Goal: Register for event/course

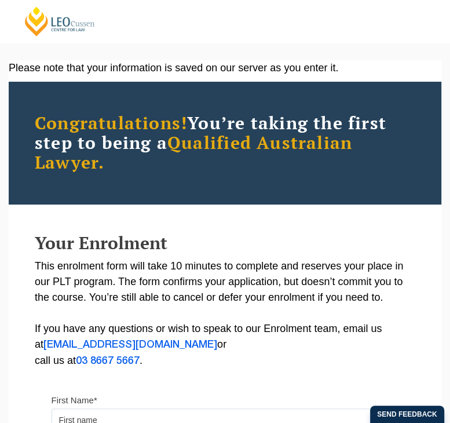
click at [42, 30] on link "[PERSON_NAME] Centre for Law" at bounding box center [60, 21] width 74 height 31
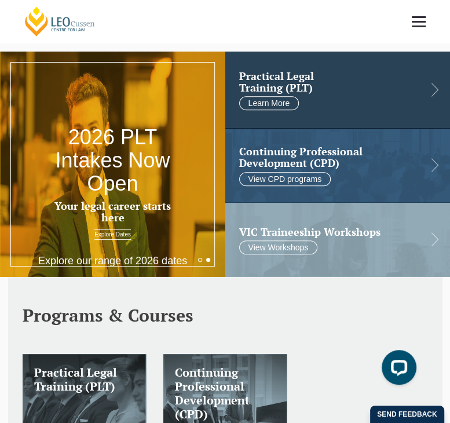
click at [382, 97] on link at bounding box center [337, 90] width 225 height 76
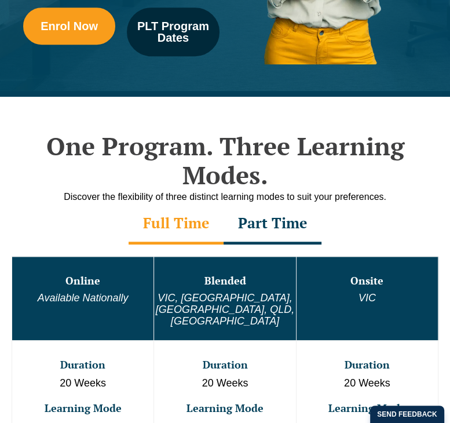
scroll to position [290, 0]
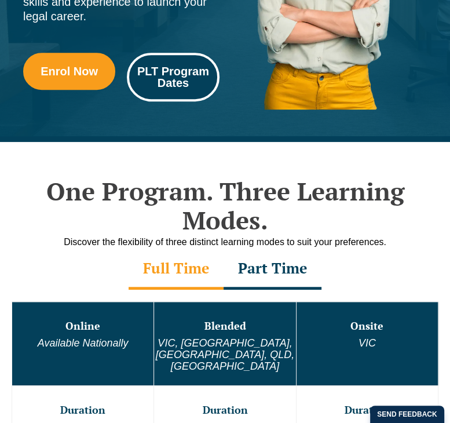
click at [202, 70] on span "PLT Program Dates" at bounding box center [173, 76] width 76 height 23
